Goal: Task Accomplishment & Management: Manage account settings

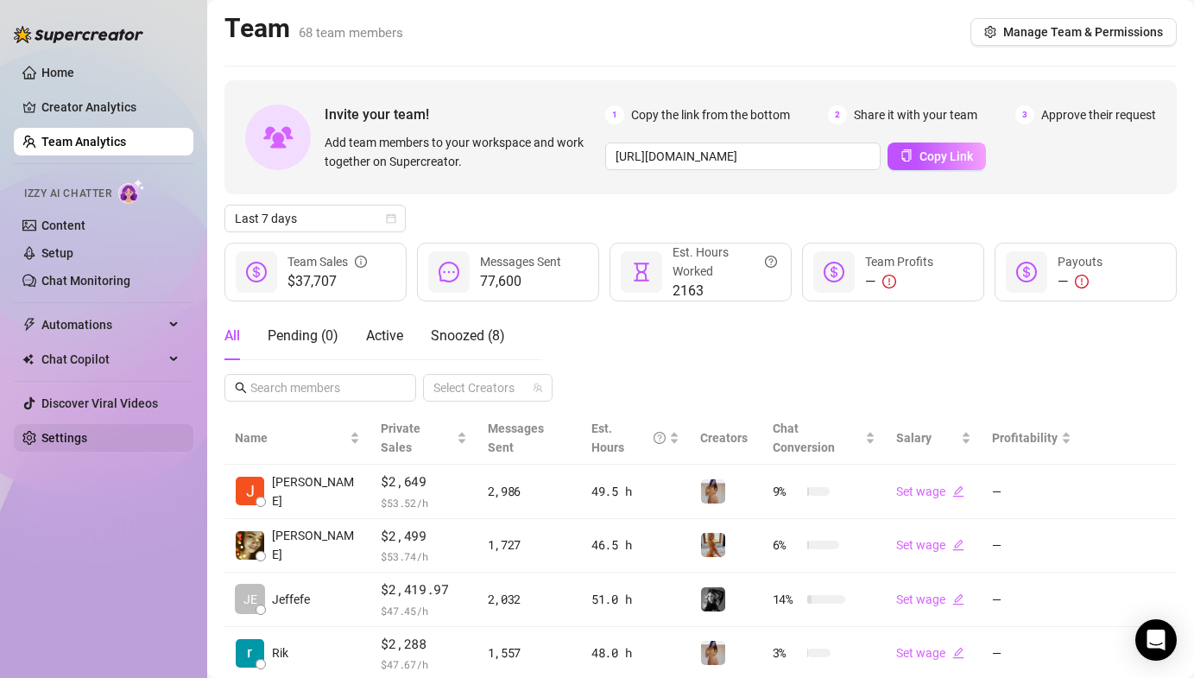
click at [87, 432] on link "Settings" at bounding box center [64, 438] width 46 height 14
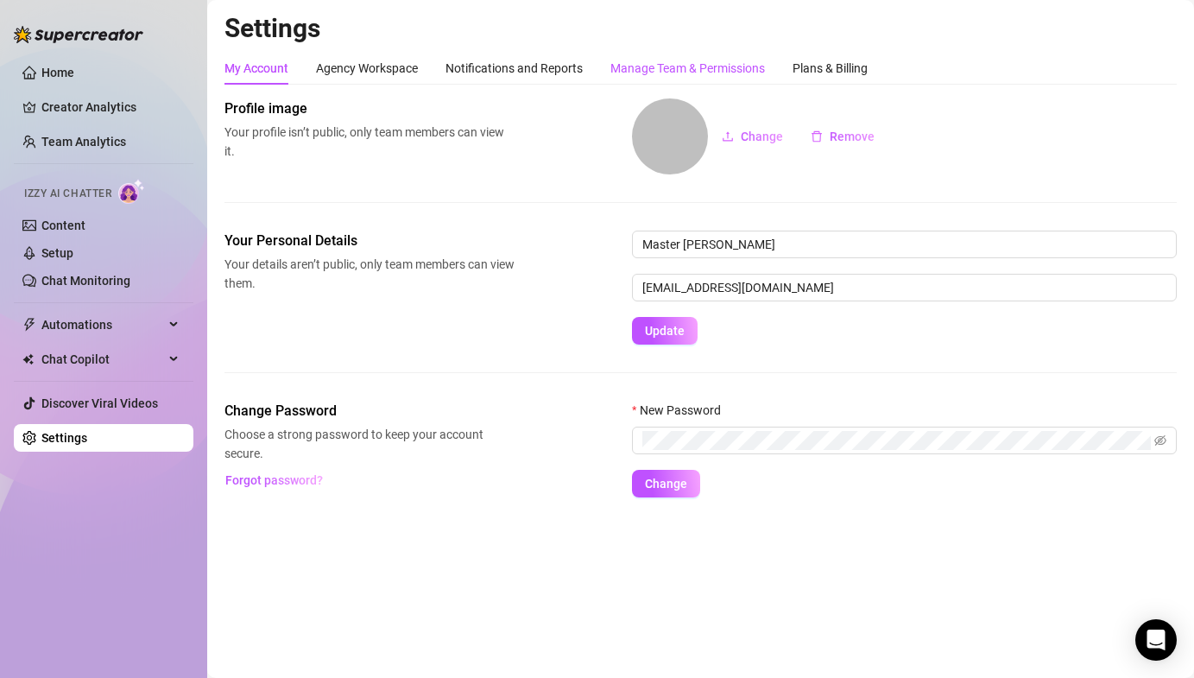
click at [631, 61] on div "Manage Team & Permissions" at bounding box center [687, 68] width 155 height 19
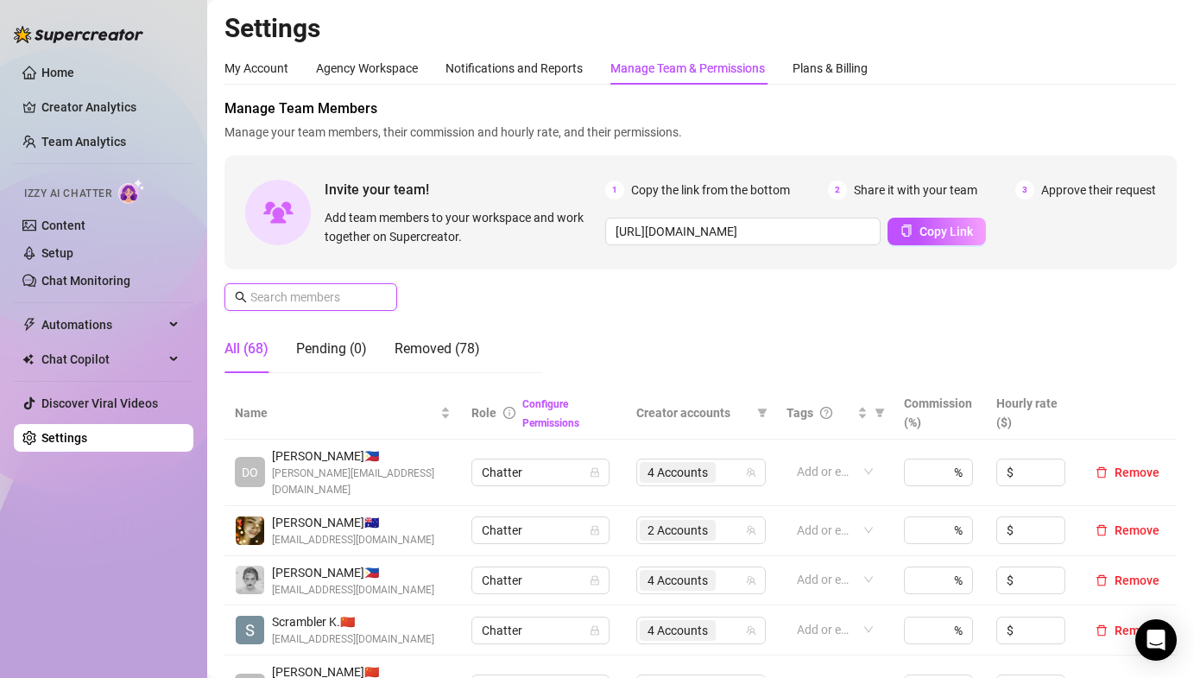
click at [305, 289] on input "text" at bounding box center [311, 296] width 123 height 19
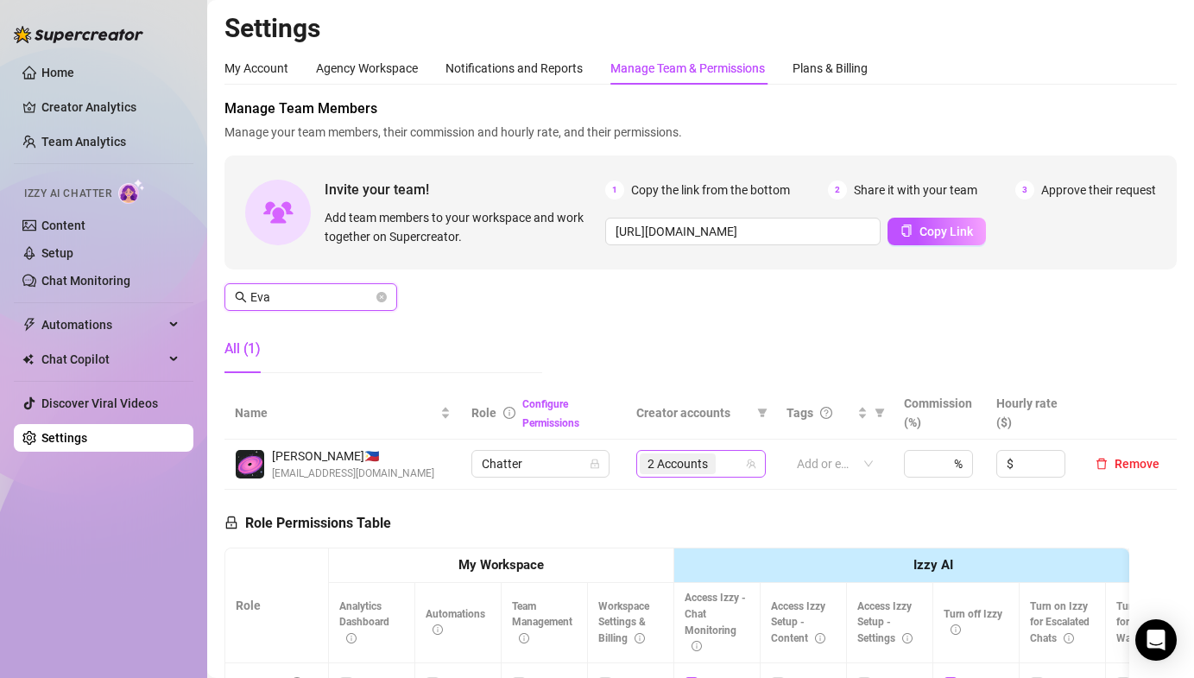
click at [729, 463] on div "2 Accounts" at bounding box center [692, 463] width 104 height 24
type input "Eva"
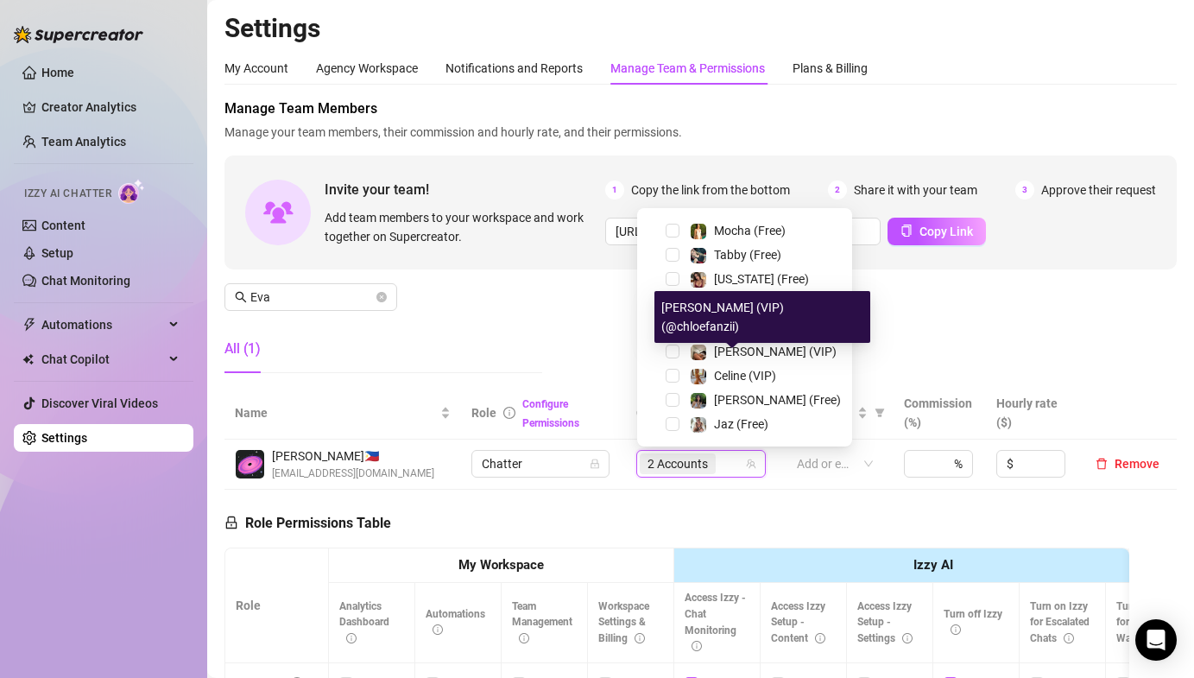
scroll to position [247, 0]
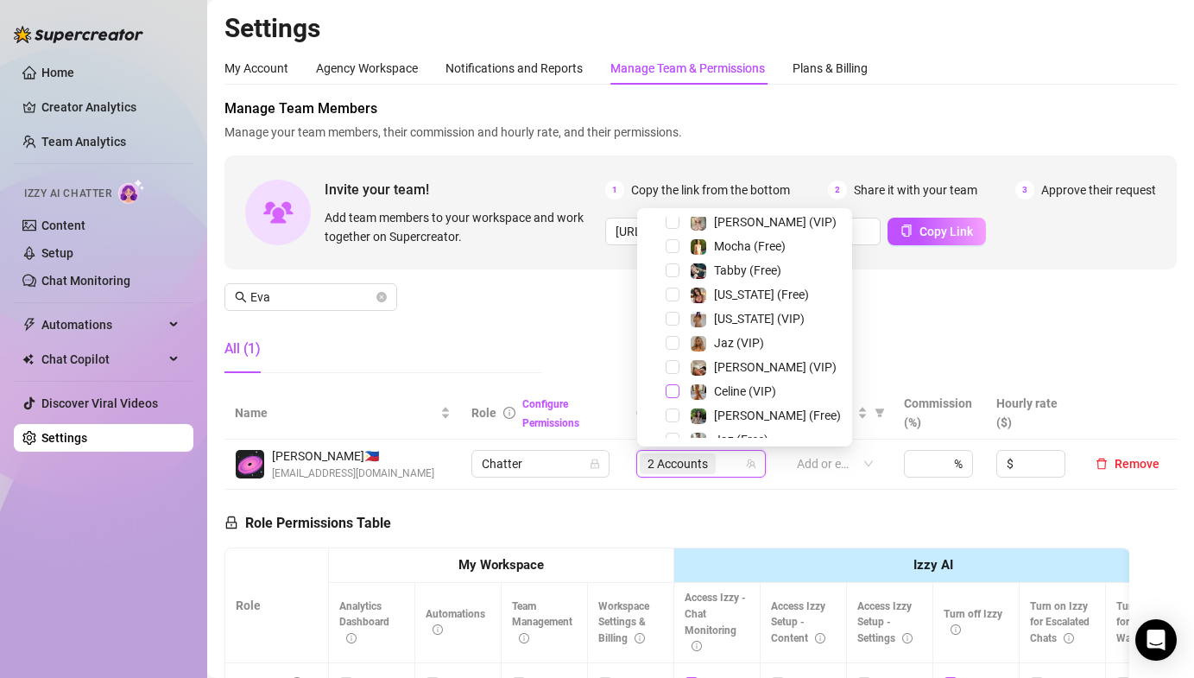
click at [668, 395] on span "Select tree node" at bounding box center [673, 391] width 14 height 14
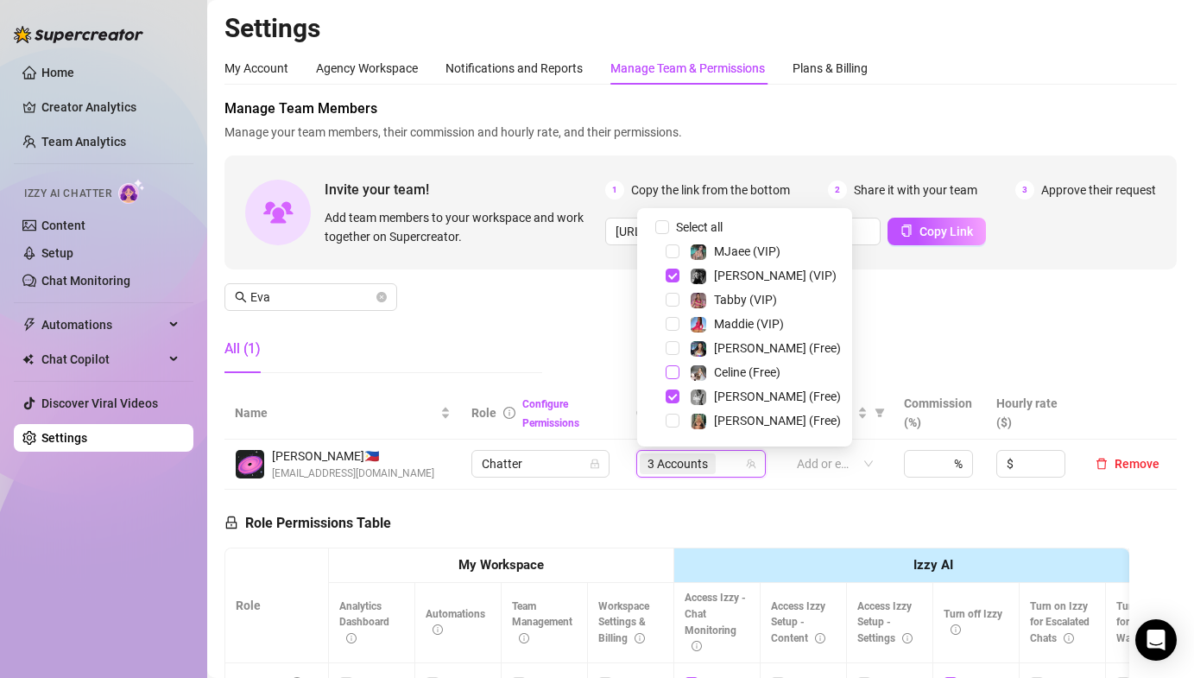
click at [667, 369] on span "Select tree node" at bounding box center [673, 372] width 14 height 14
click at [550, 319] on div "Manage Team Members Manage your team members, their commission and hourly rate,…" at bounding box center [700, 242] width 952 height 288
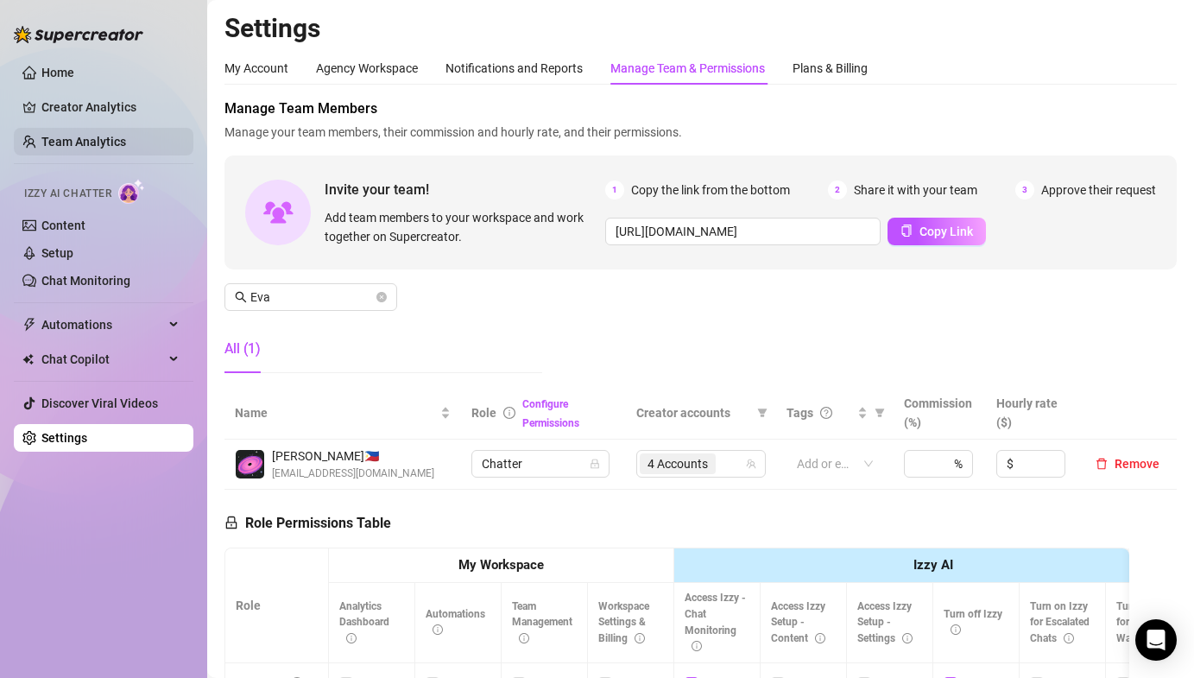
click at [110, 135] on link "Team Analytics" at bounding box center [83, 142] width 85 height 14
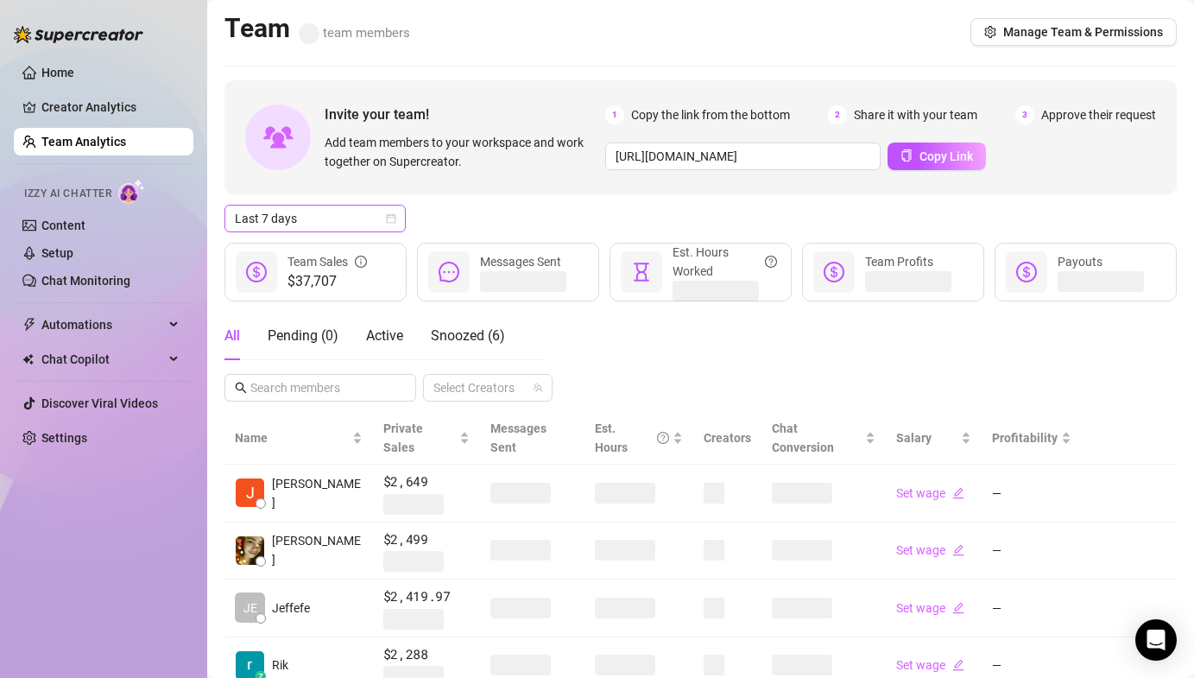
click at [321, 214] on span "Last 7 days" at bounding box center [315, 218] width 161 height 26
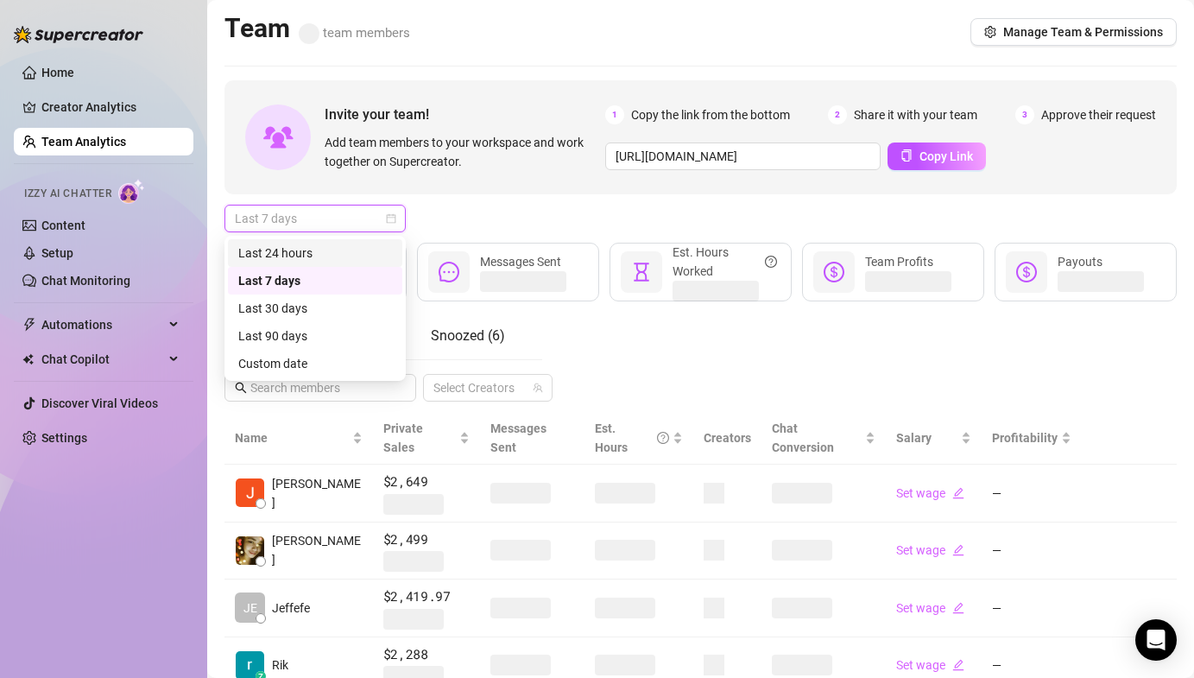
click at [306, 251] on div "Last 24 hours" at bounding box center [315, 252] width 154 height 19
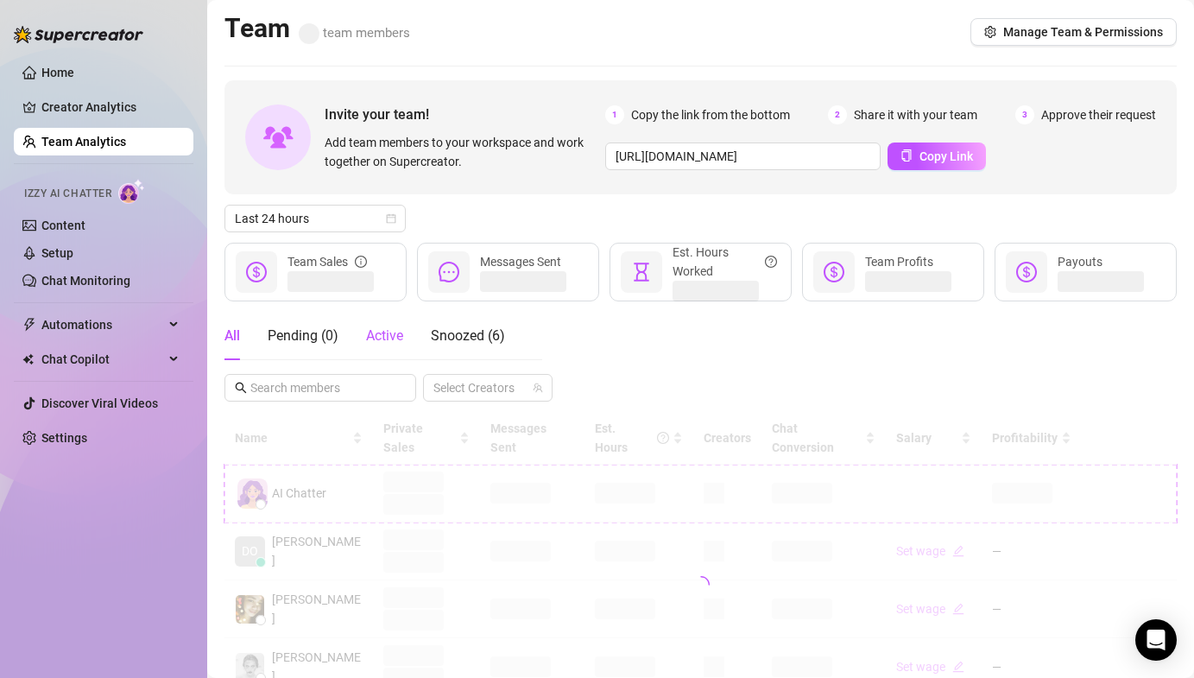
click at [402, 331] on span "Active" at bounding box center [384, 335] width 37 height 16
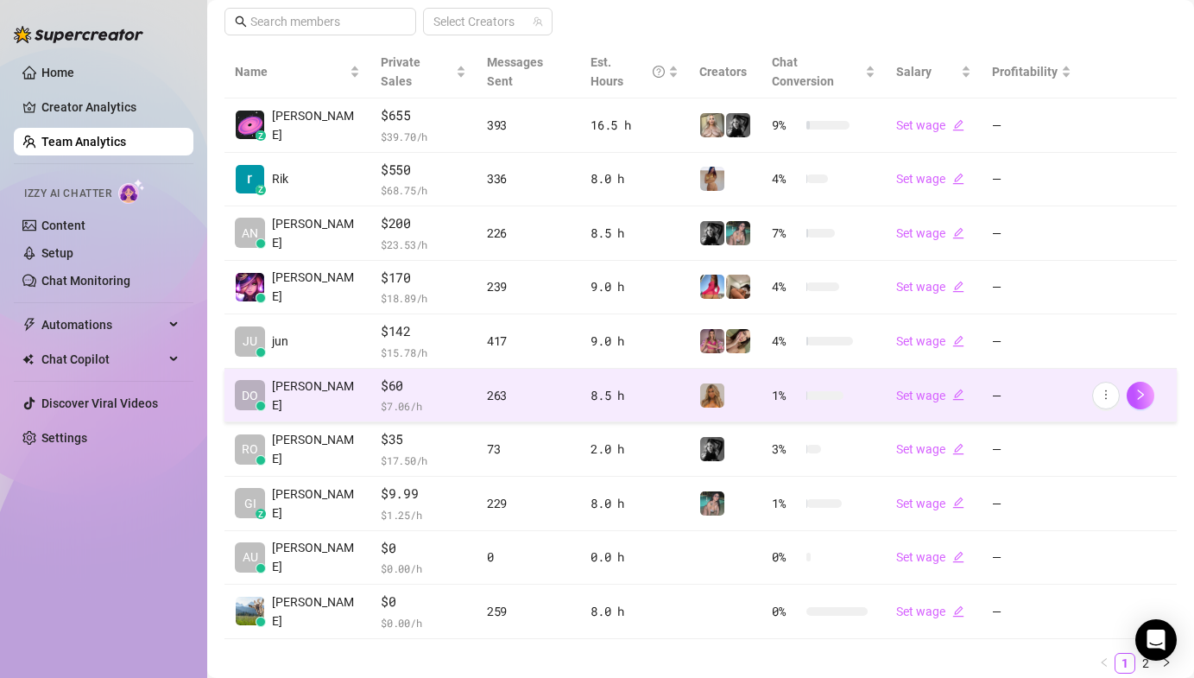
scroll to position [407, 0]
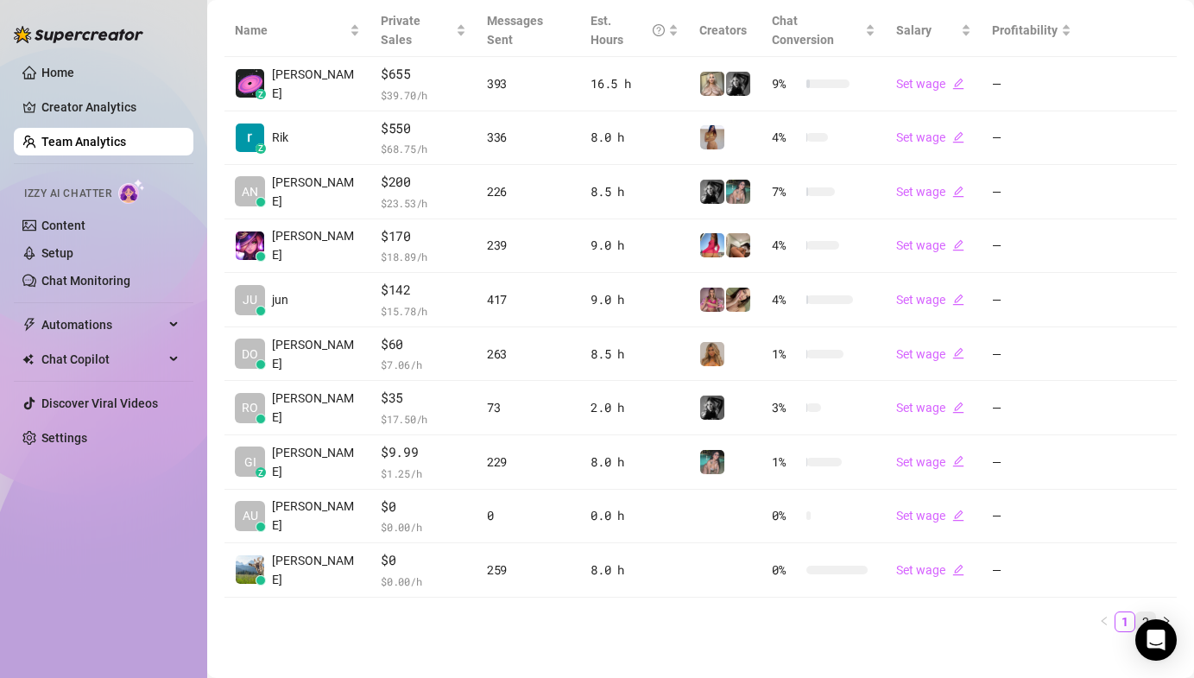
click at [1146, 612] on link "2" at bounding box center [1145, 621] width 19 height 19
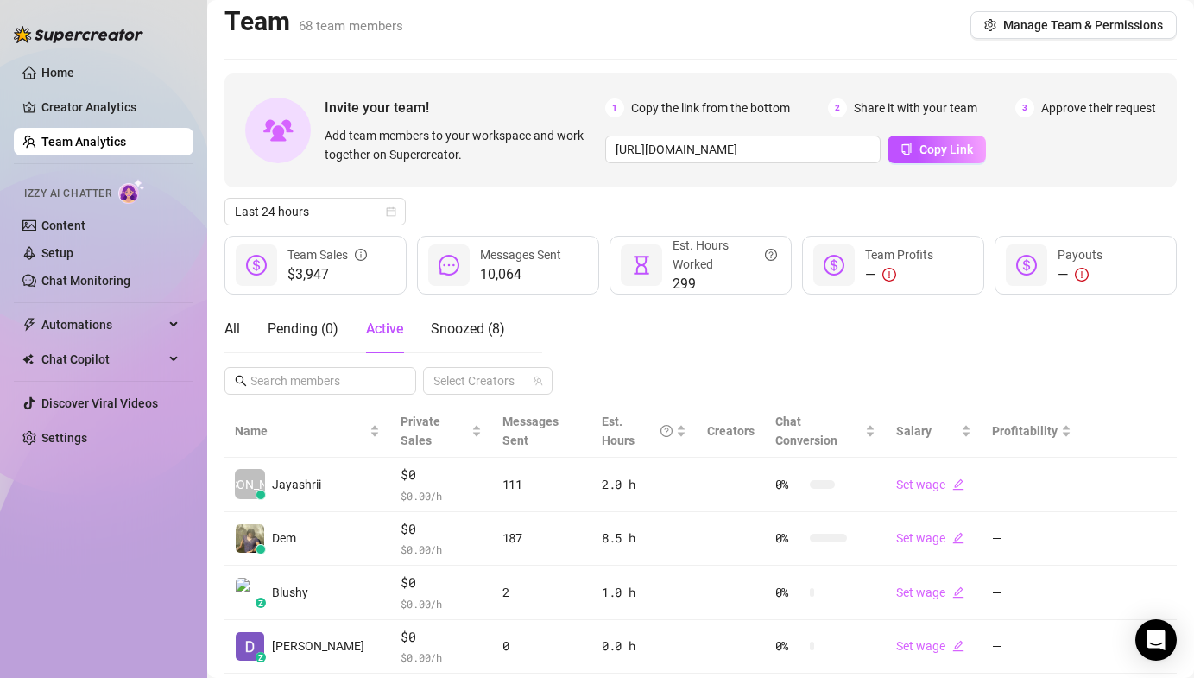
scroll to position [0, 0]
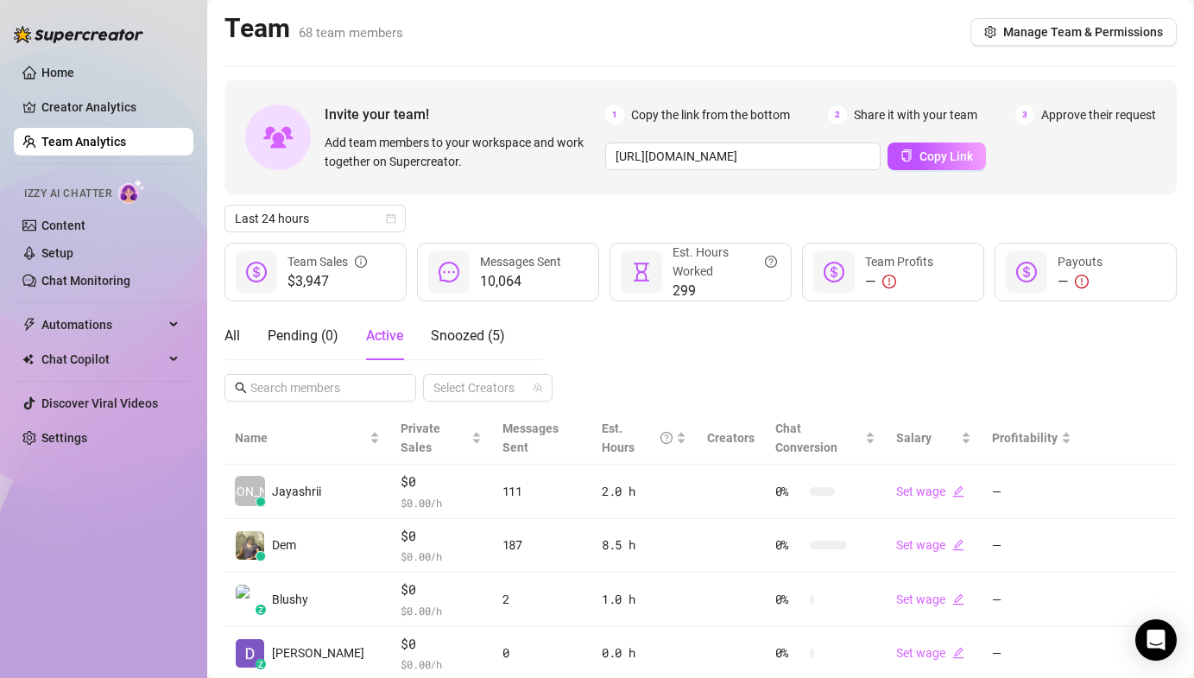
click at [744, 308] on div "Invite your team! Add team members to your workspace and work together on Super…" at bounding box center [700, 485] width 952 height 811
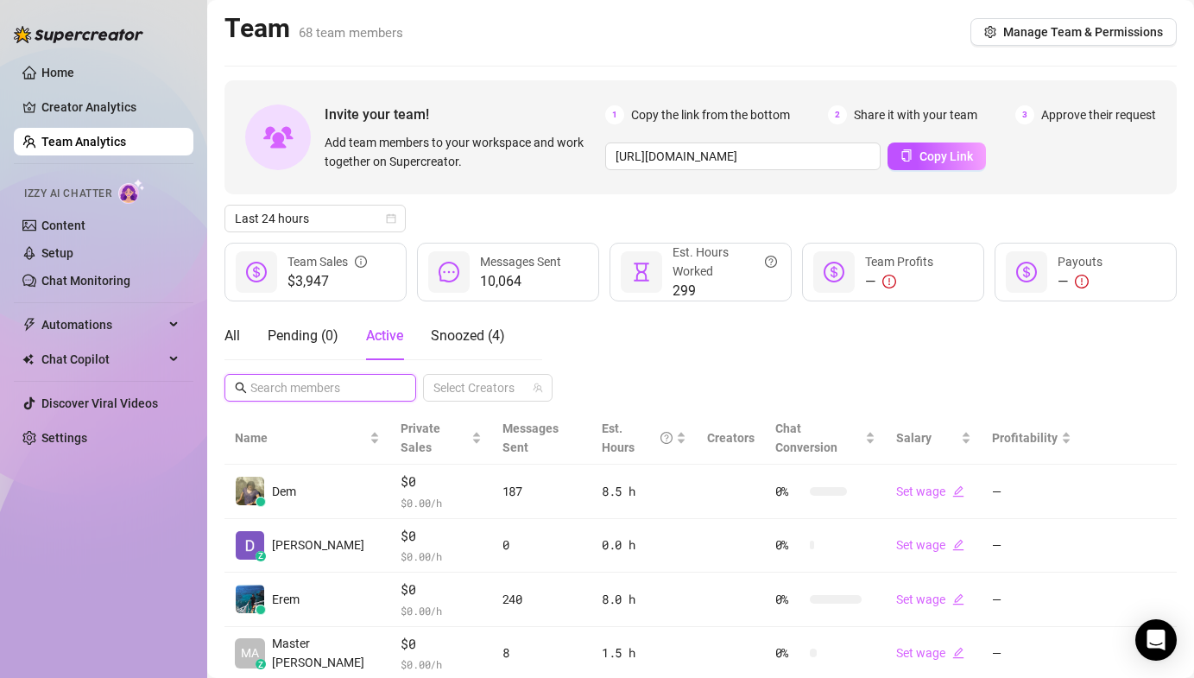
click at [316, 383] on input "text" at bounding box center [321, 387] width 142 height 19
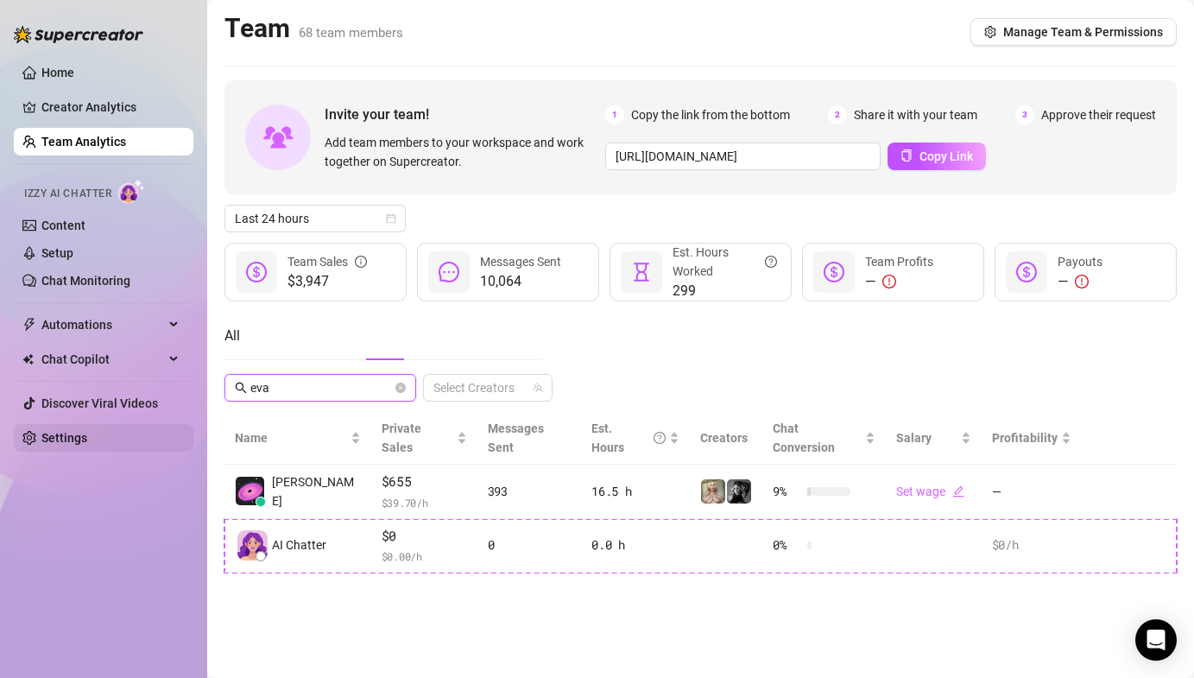
type input "eva"
click at [87, 445] on link "Settings" at bounding box center [64, 438] width 46 height 14
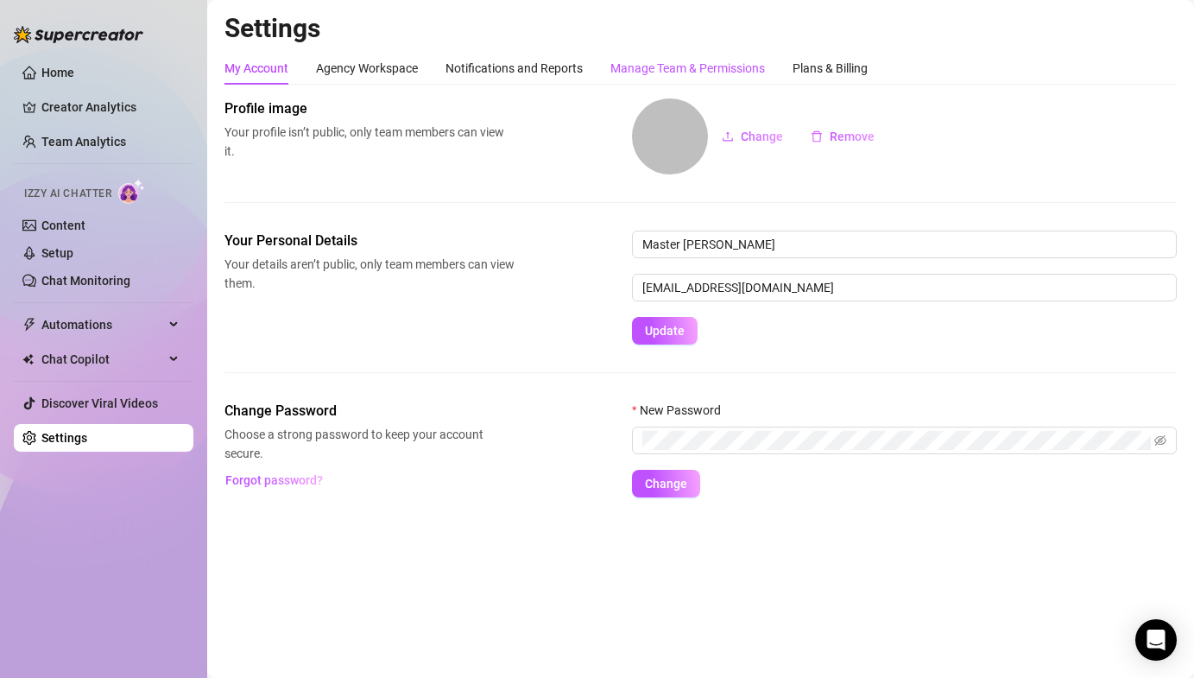
click at [726, 66] on div "Manage Team & Permissions" at bounding box center [687, 68] width 155 height 19
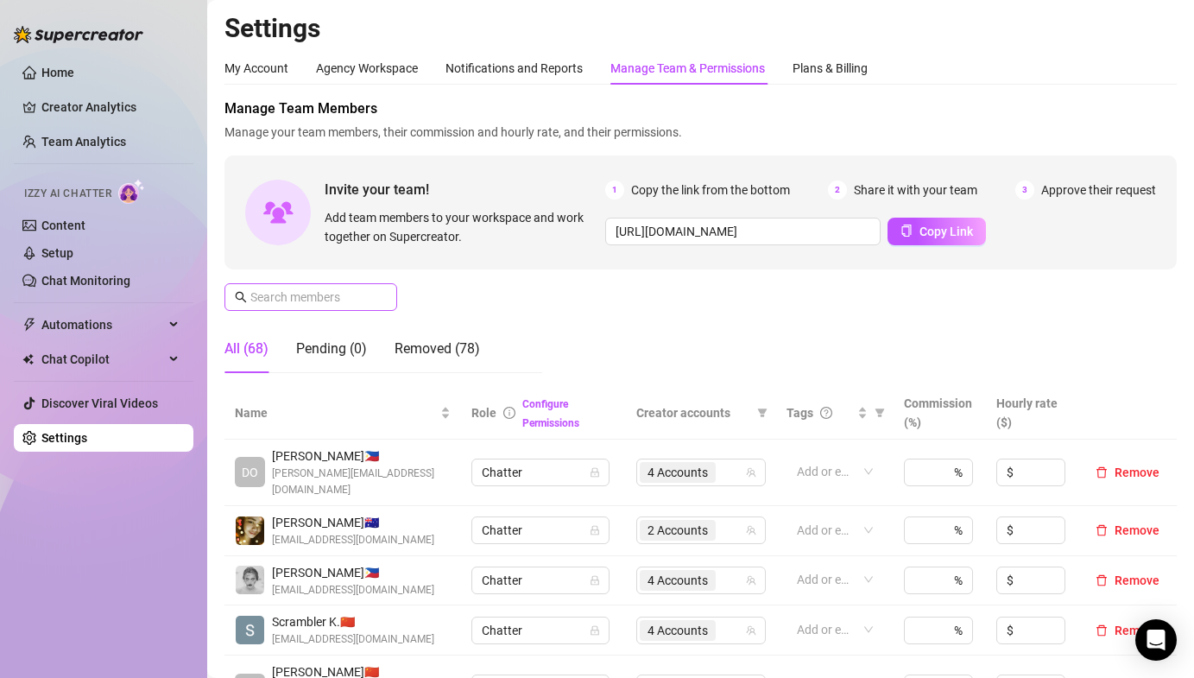
click at [327, 306] on span at bounding box center [310, 297] width 173 height 28
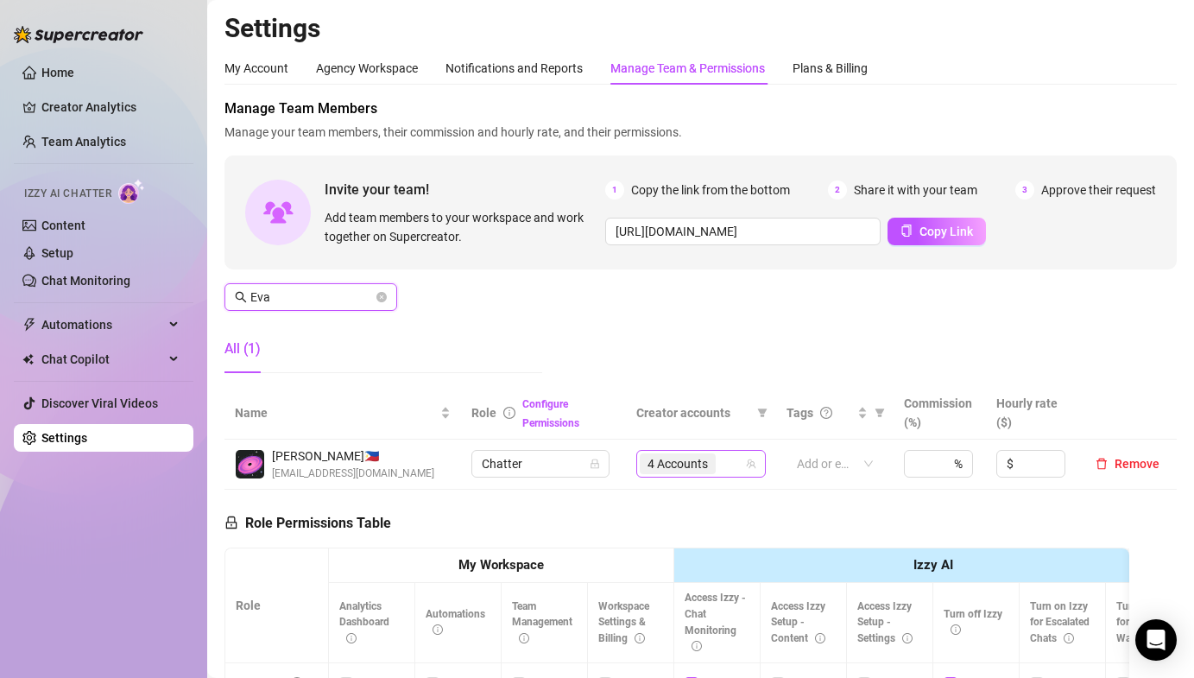
click at [672, 464] on span "4 Accounts" at bounding box center [677, 463] width 60 height 19
type input "Eva"
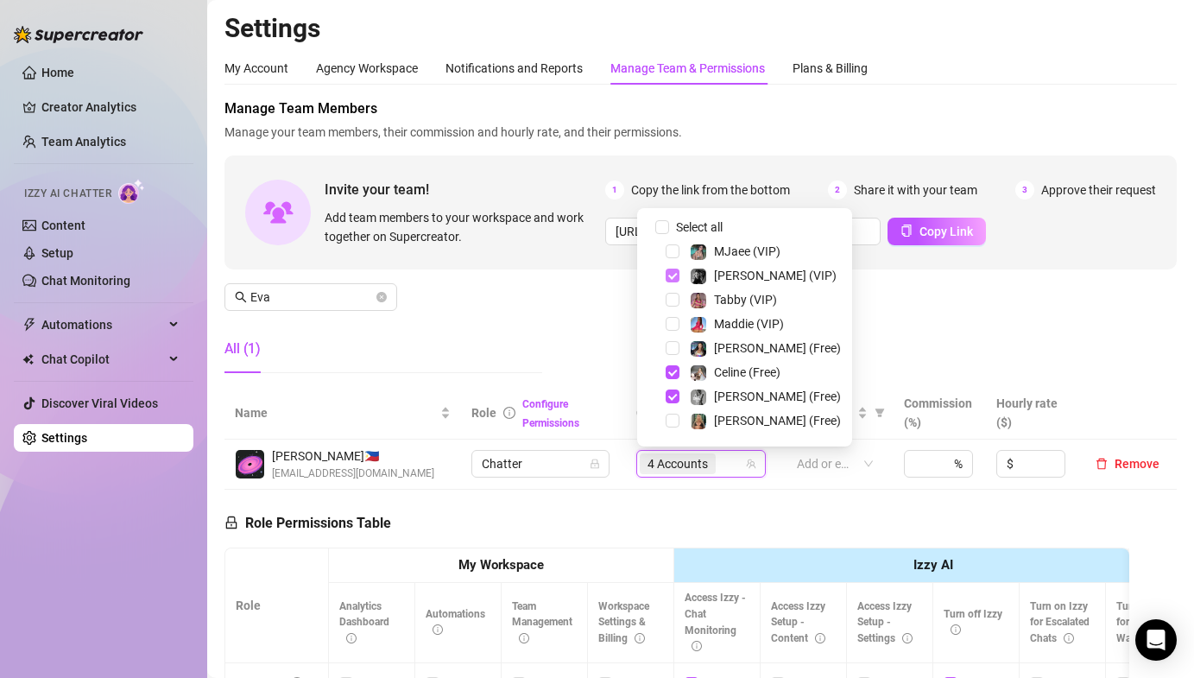
click at [672, 270] on span "Select tree node" at bounding box center [673, 275] width 14 height 14
click at [666, 394] on span "Select tree node" at bounding box center [673, 396] width 14 height 14
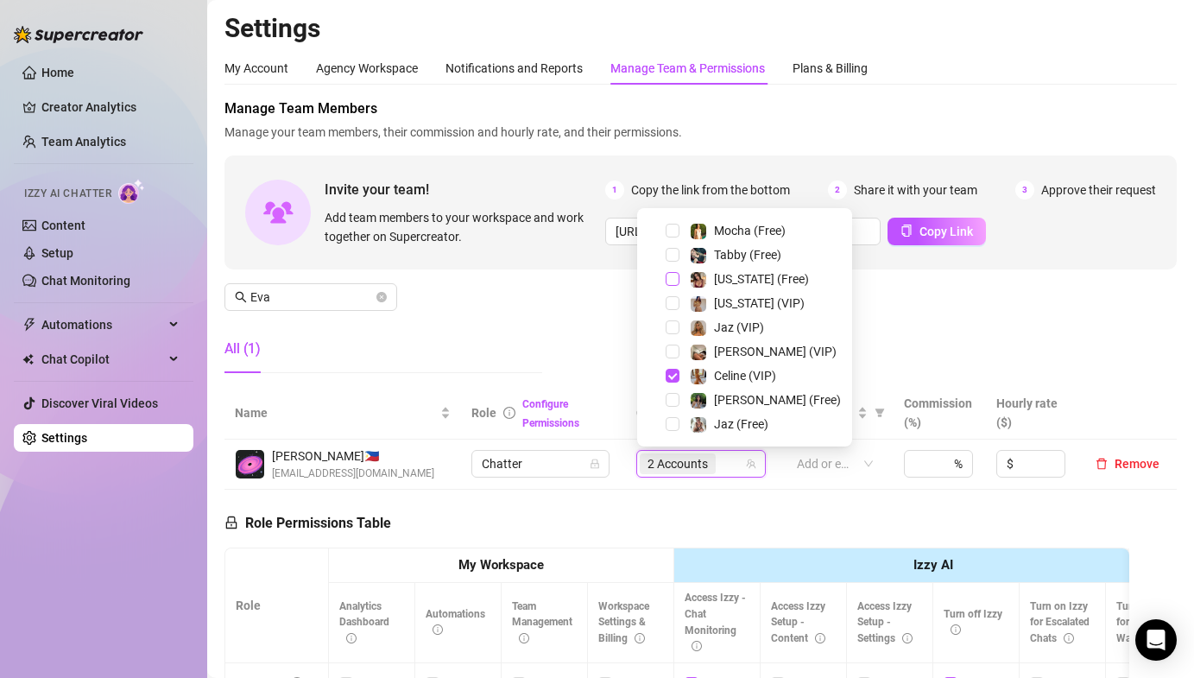
click at [669, 278] on span "Select tree node" at bounding box center [673, 279] width 14 height 14
click at [669, 294] on div "Georgia (VIP)" at bounding box center [744, 303] width 206 height 21
click at [669, 300] on span "Select tree node" at bounding box center [673, 303] width 14 height 14
click at [571, 290] on div "Manage Team Members Manage your team members, their commission and hourly rate,…" at bounding box center [700, 242] width 952 height 288
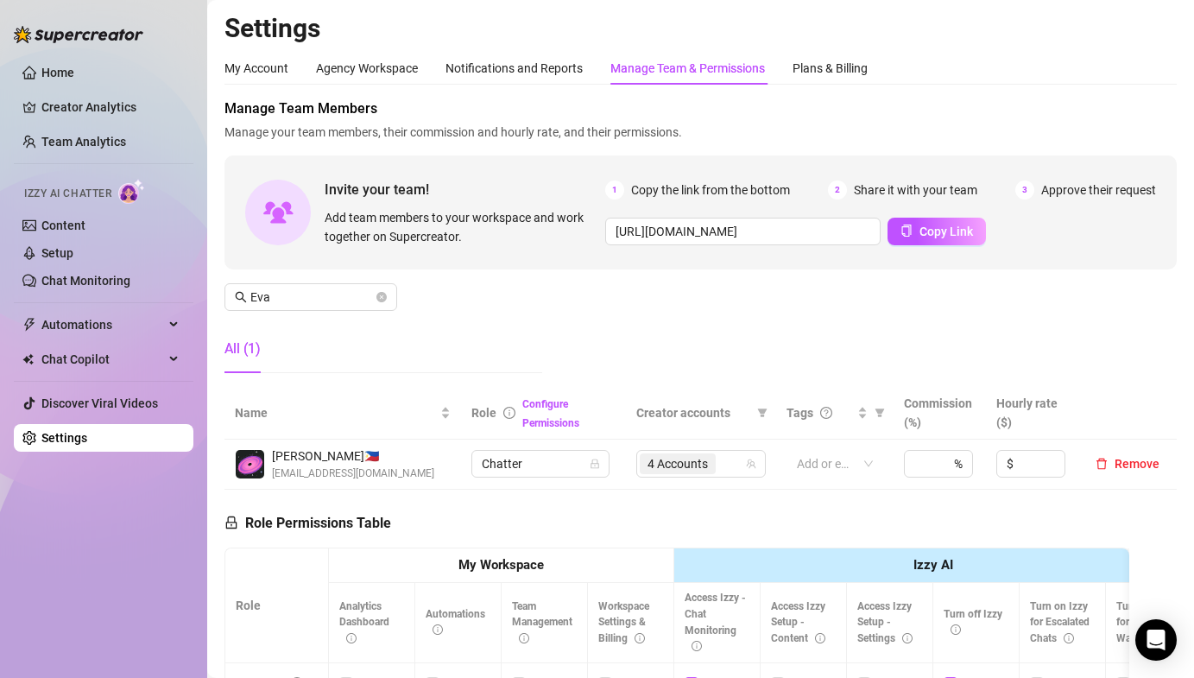
click at [619, 323] on div "Manage Team Members Manage your team members, their commission and hourly rate,…" at bounding box center [700, 242] width 952 height 288
click at [85, 135] on link "Team Analytics" at bounding box center [83, 142] width 85 height 14
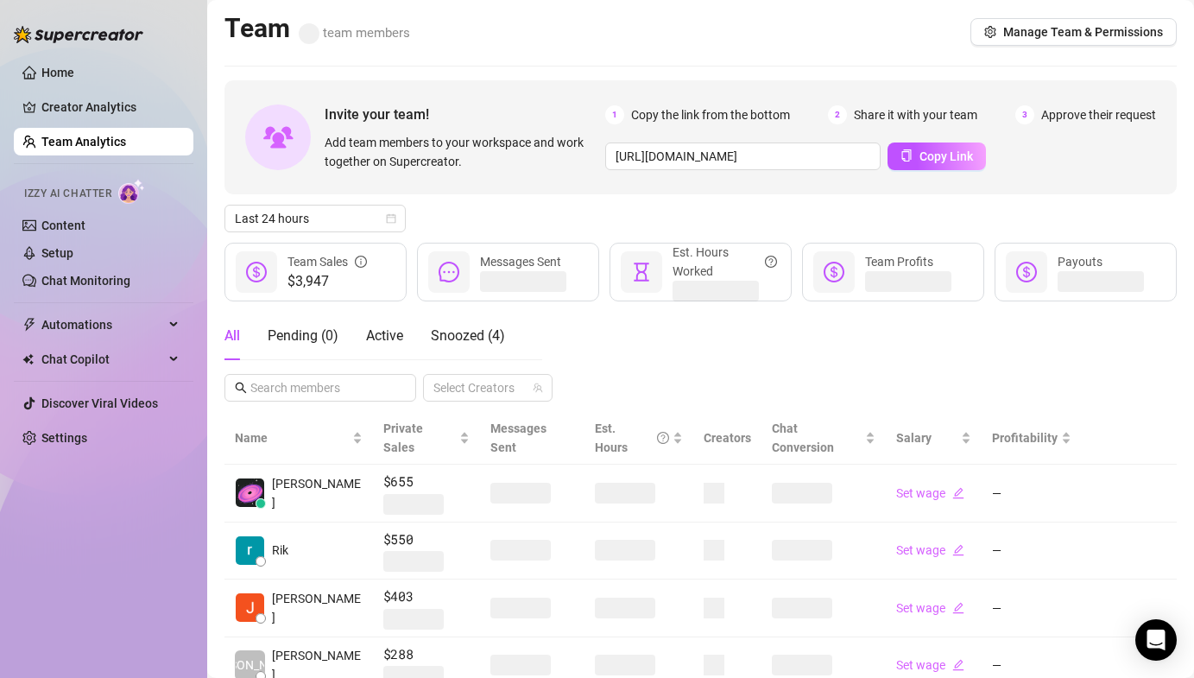
click at [405, 340] on div "All Pending ( 0 ) Active Snoozed ( 4 )" at bounding box center [364, 336] width 281 height 48
click at [388, 336] on span "Active" at bounding box center [384, 335] width 37 height 16
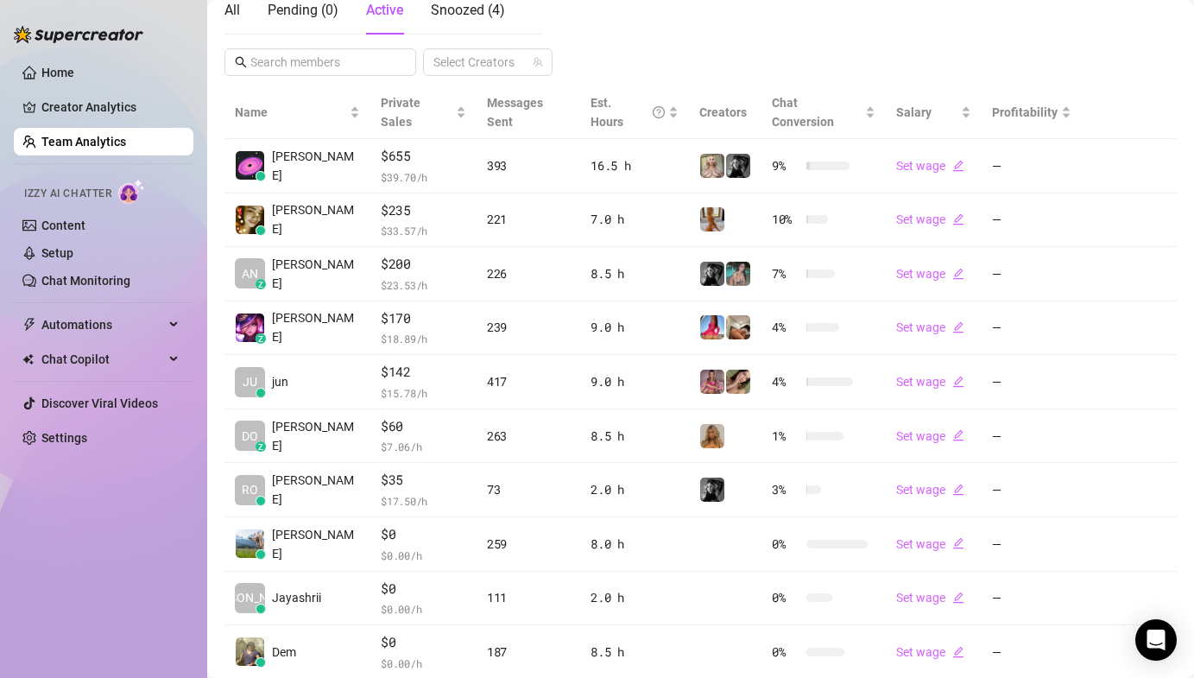
scroll to position [407, 0]
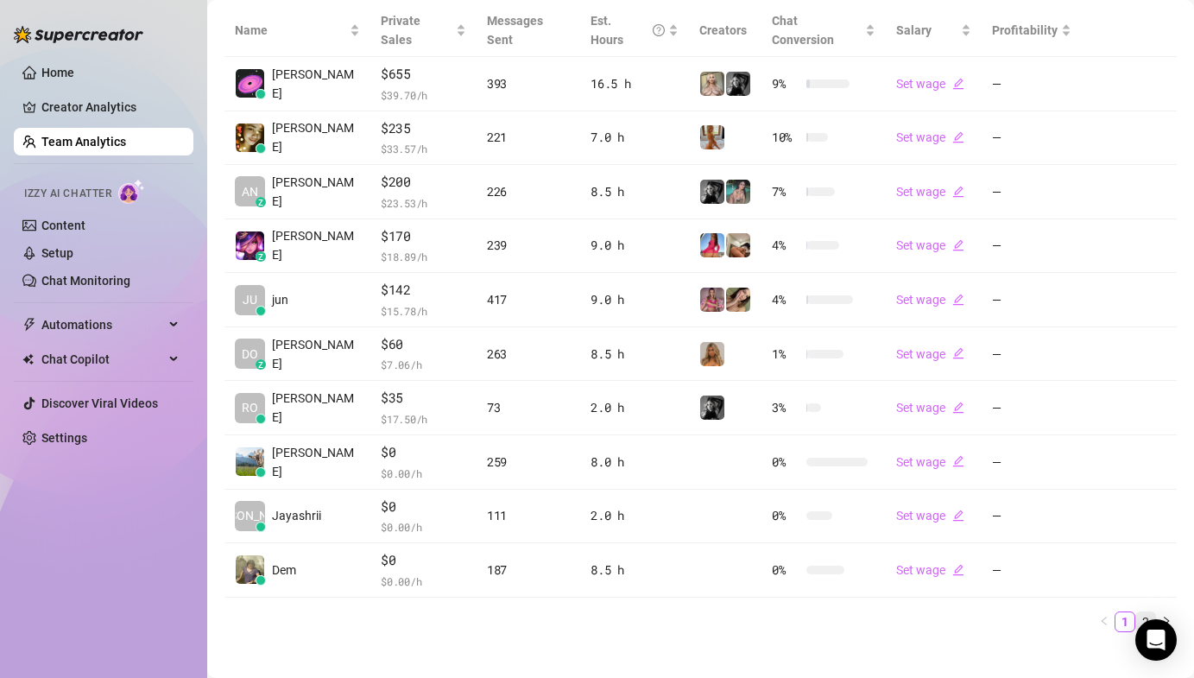
click at [1151, 612] on link "2" at bounding box center [1145, 621] width 19 height 19
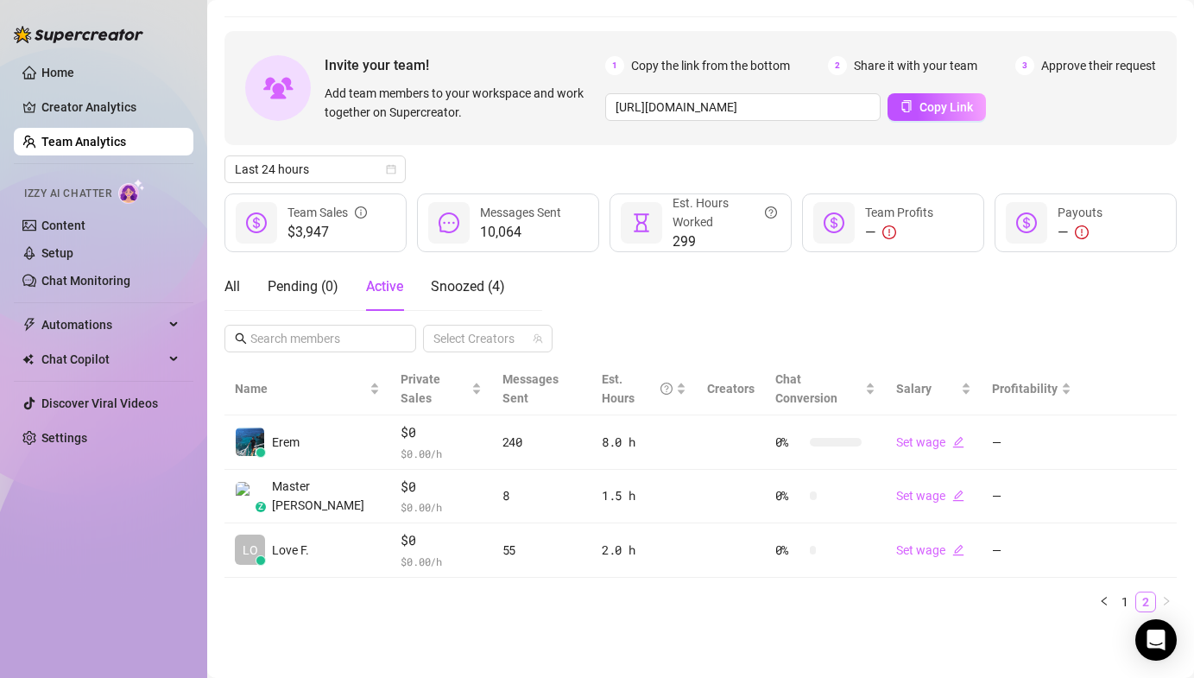
scroll to position [29, 0]
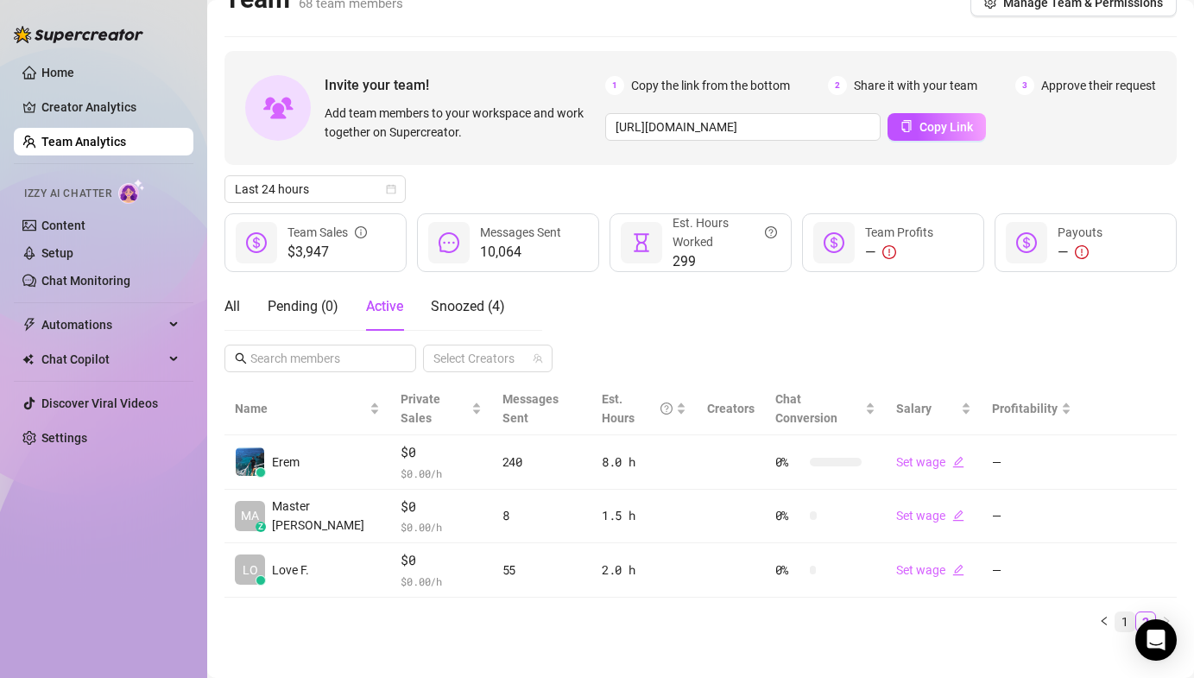
click at [1124, 612] on link "1" at bounding box center [1124, 621] width 19 height 19
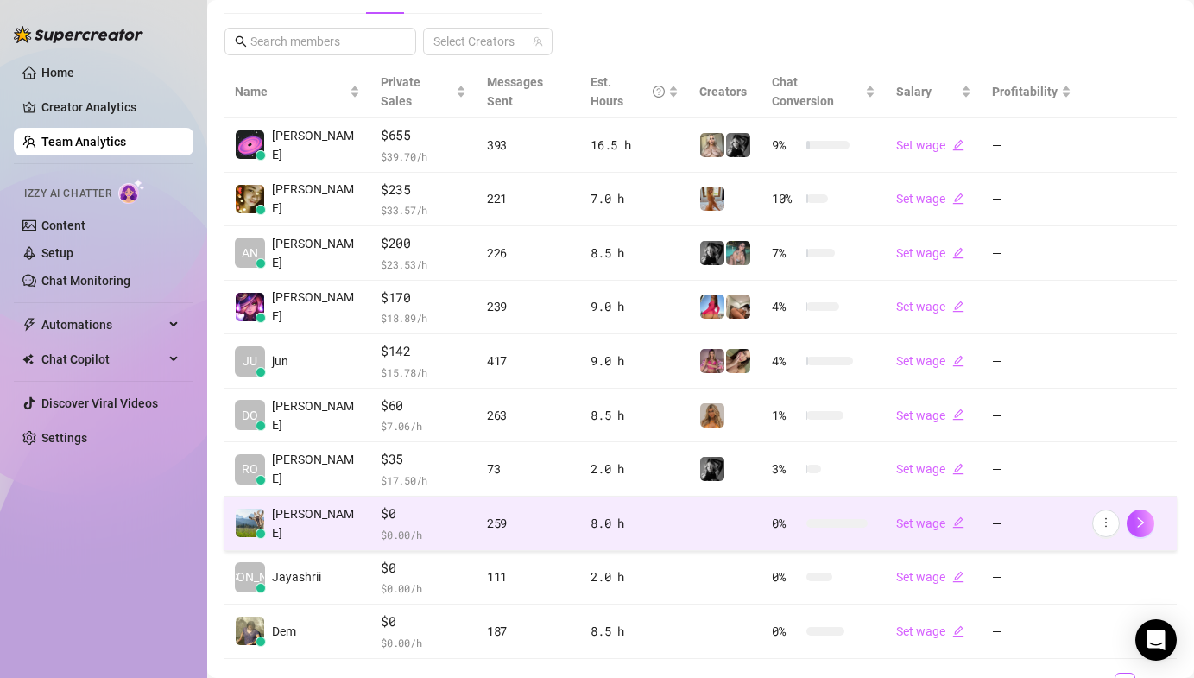
scroll to position [345, 0]
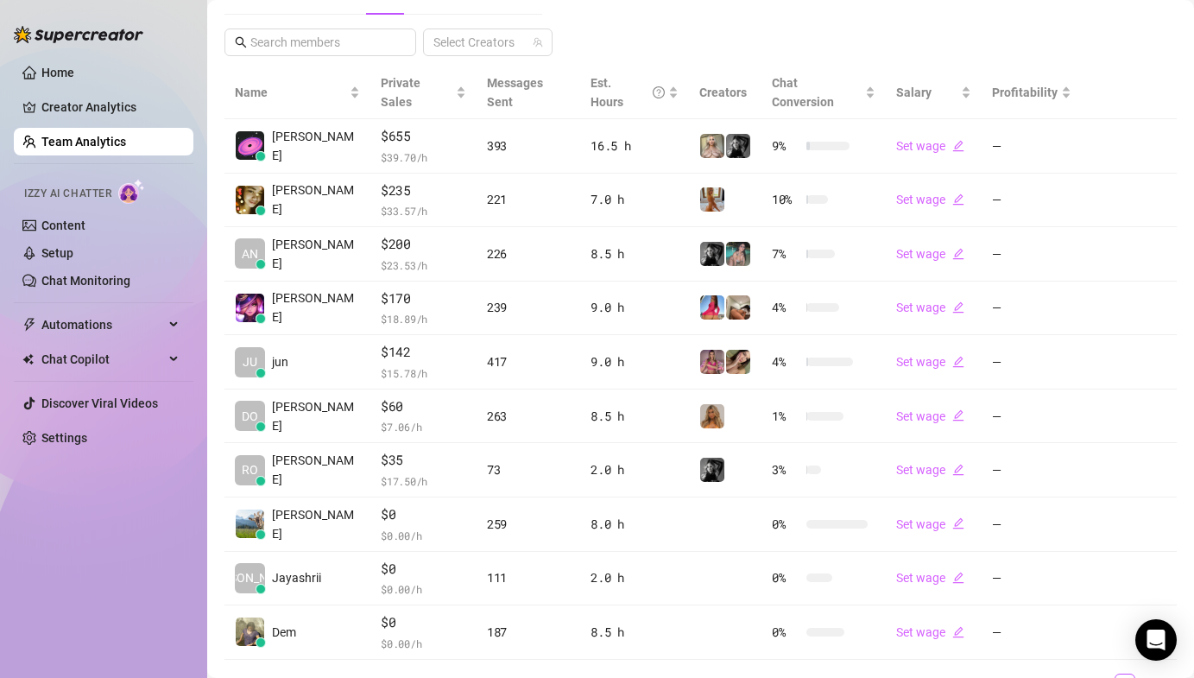
click at [1136, 674] on link "2" at bounding box center [1145, 683] width 19 height 19
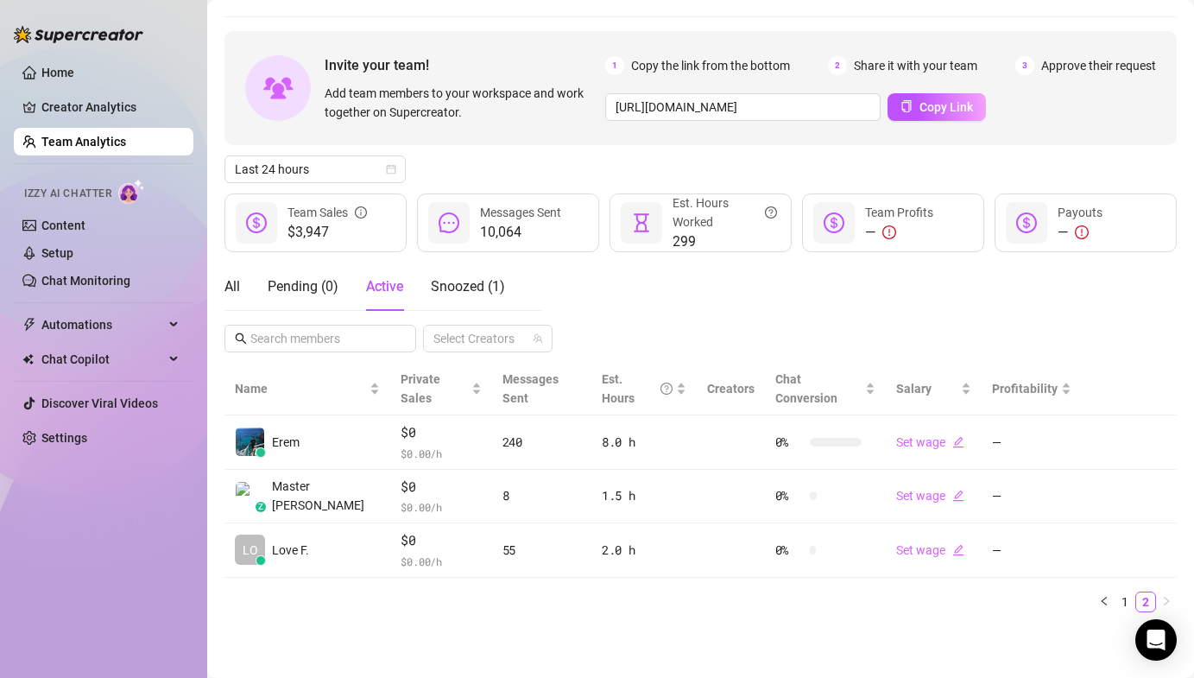
scroll to position [29, 0]
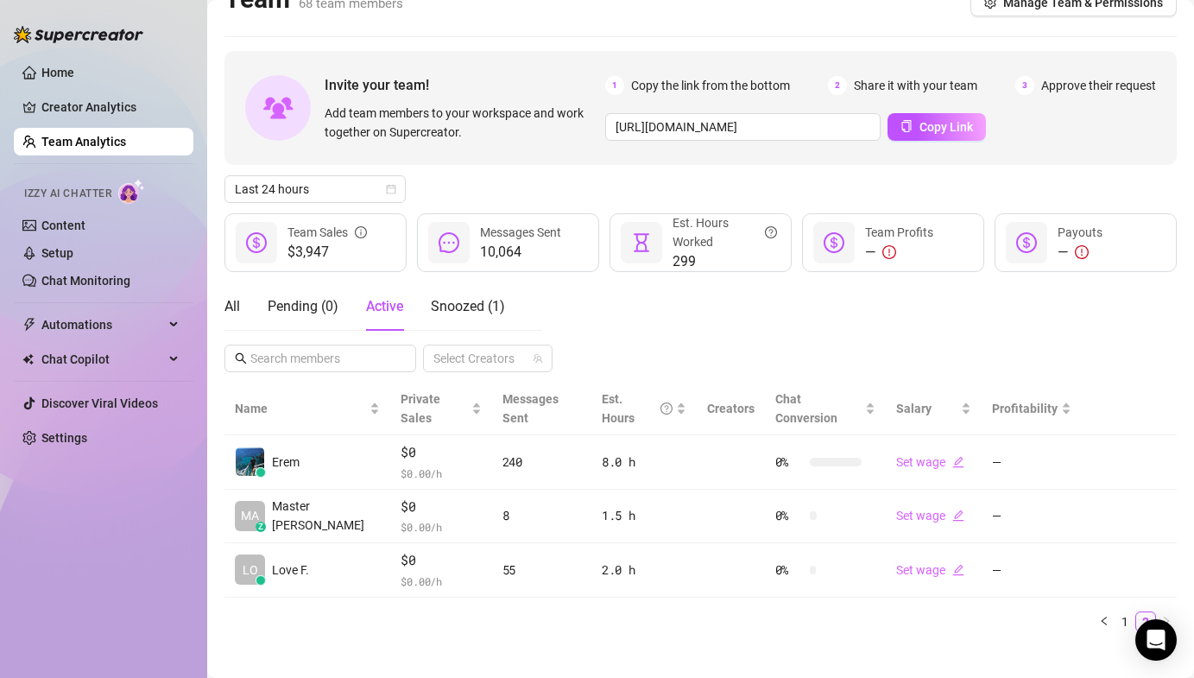
click at [546, 198] on div "Last 24 hours" at bounding box center [700, 189] width 952 height 28
click at [34, 502] on div "Home Creator Analytics Team Analytics Izzy AI Chatter Content Setup Chat Monito…" at bounding box center [104, 331] width 180 height 662
click at [753, 357] on div "All Pending ( 0 ) Active Snoozed ( 2 ) Select Creators" at bounding box center [700, 327] width 952 height 90
